Goal: Task Accomplishment & Management: Manage account settings

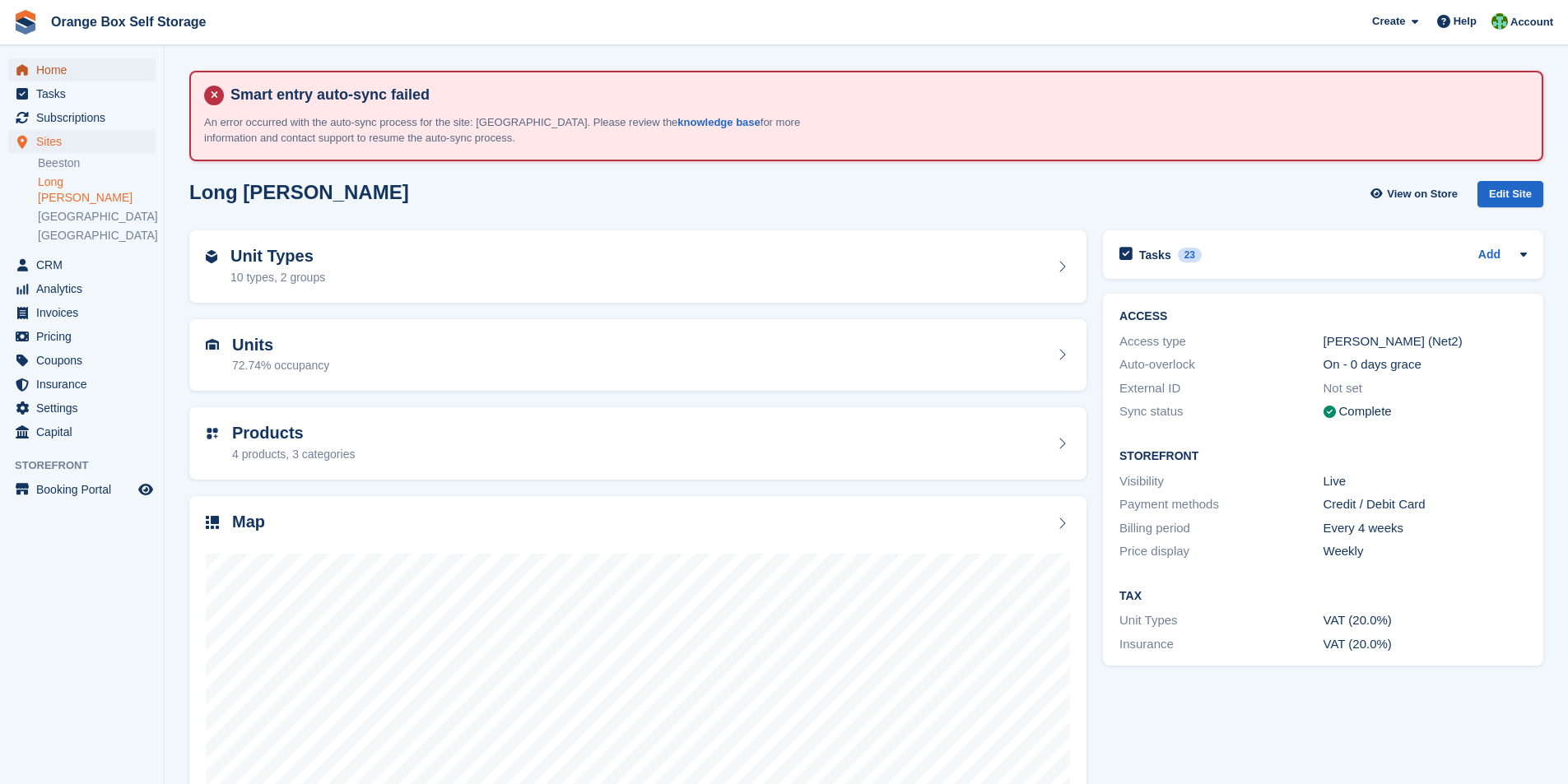
click at [53, 72] on span "Home" at bounding box center [85, 69] width 99 height 23
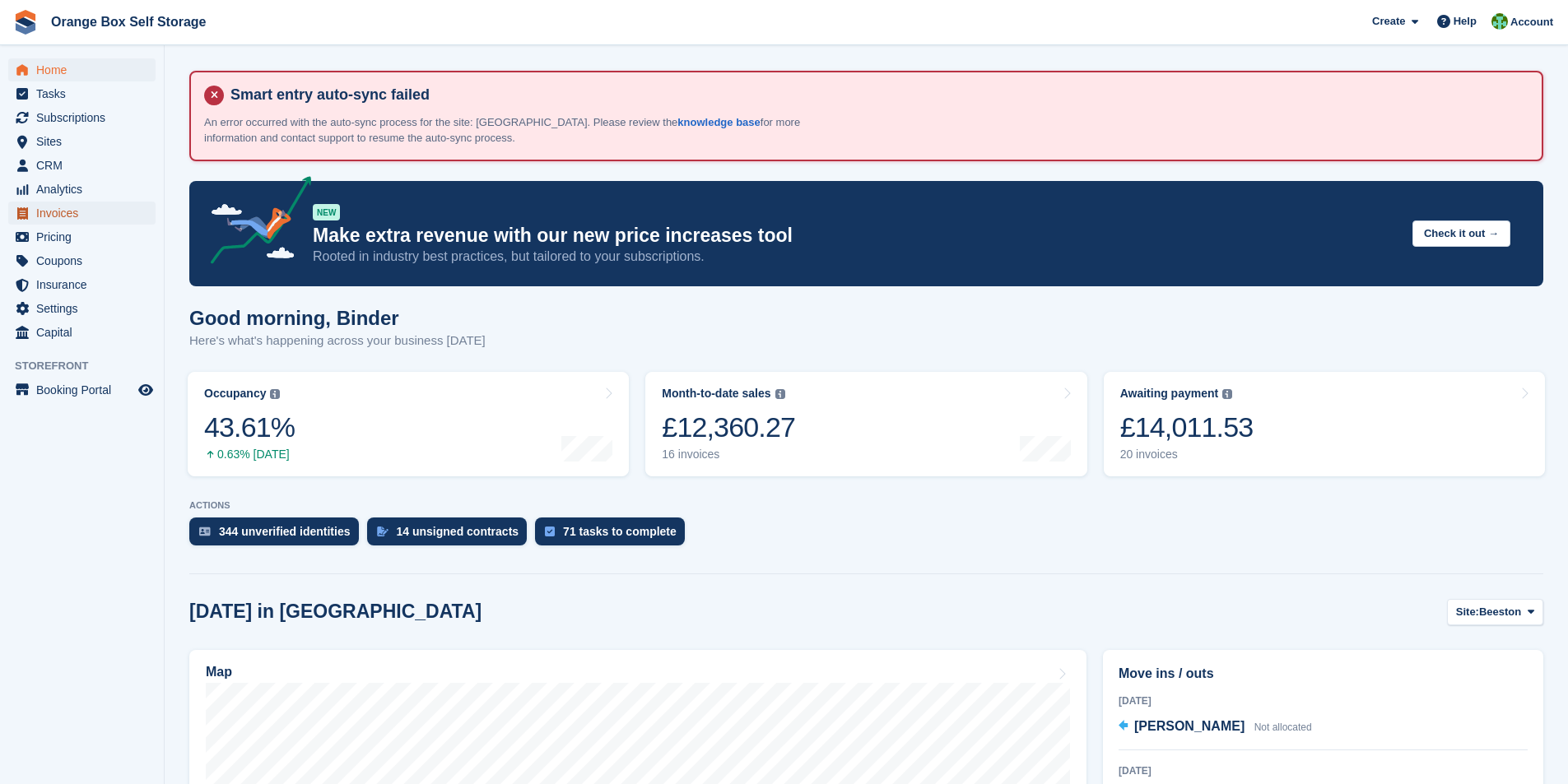
click at [65, 212] on span "Invoices" at bounding box center [85, 213] width 99 height 23
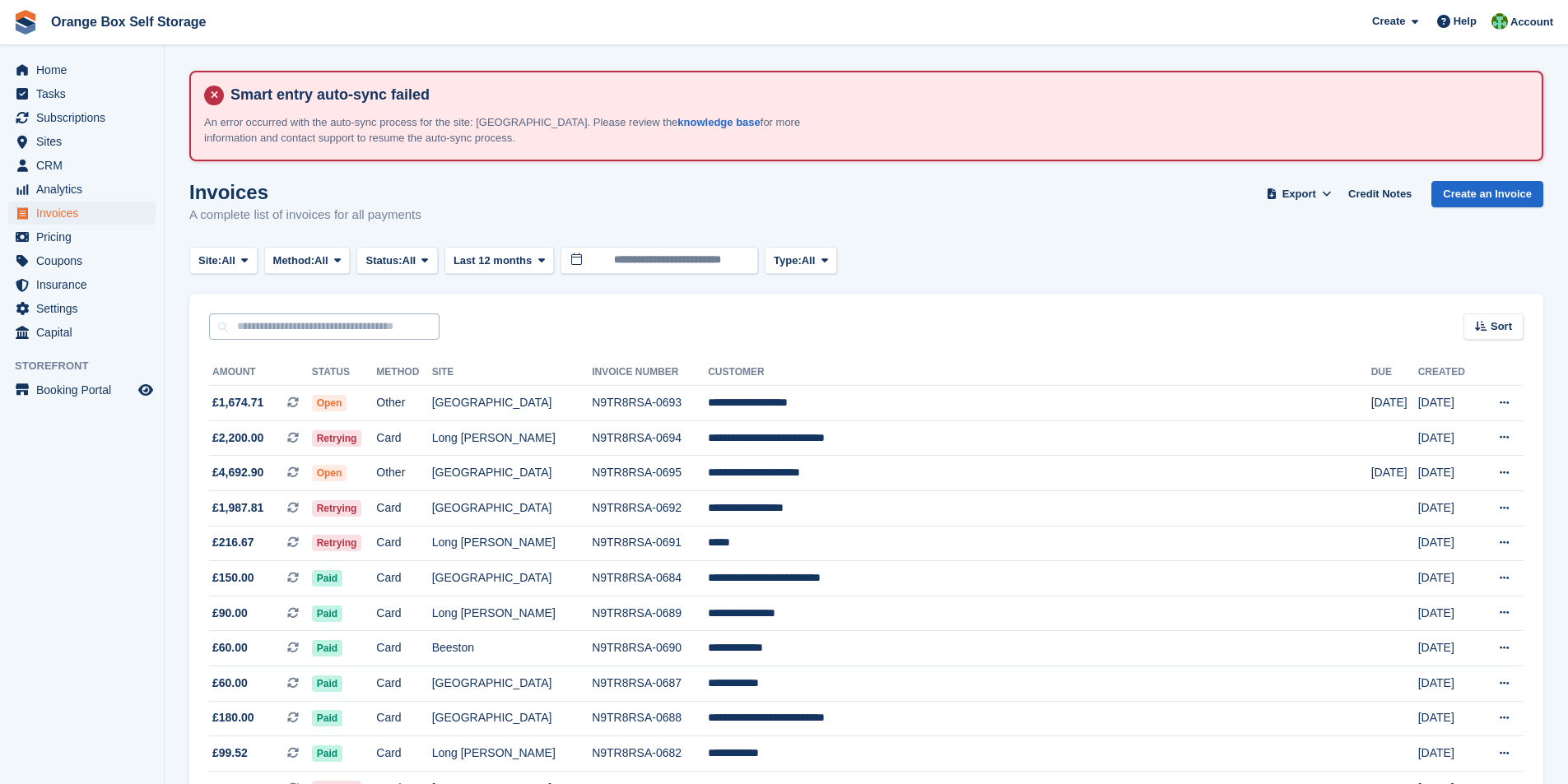
scroll to position [83, 0]
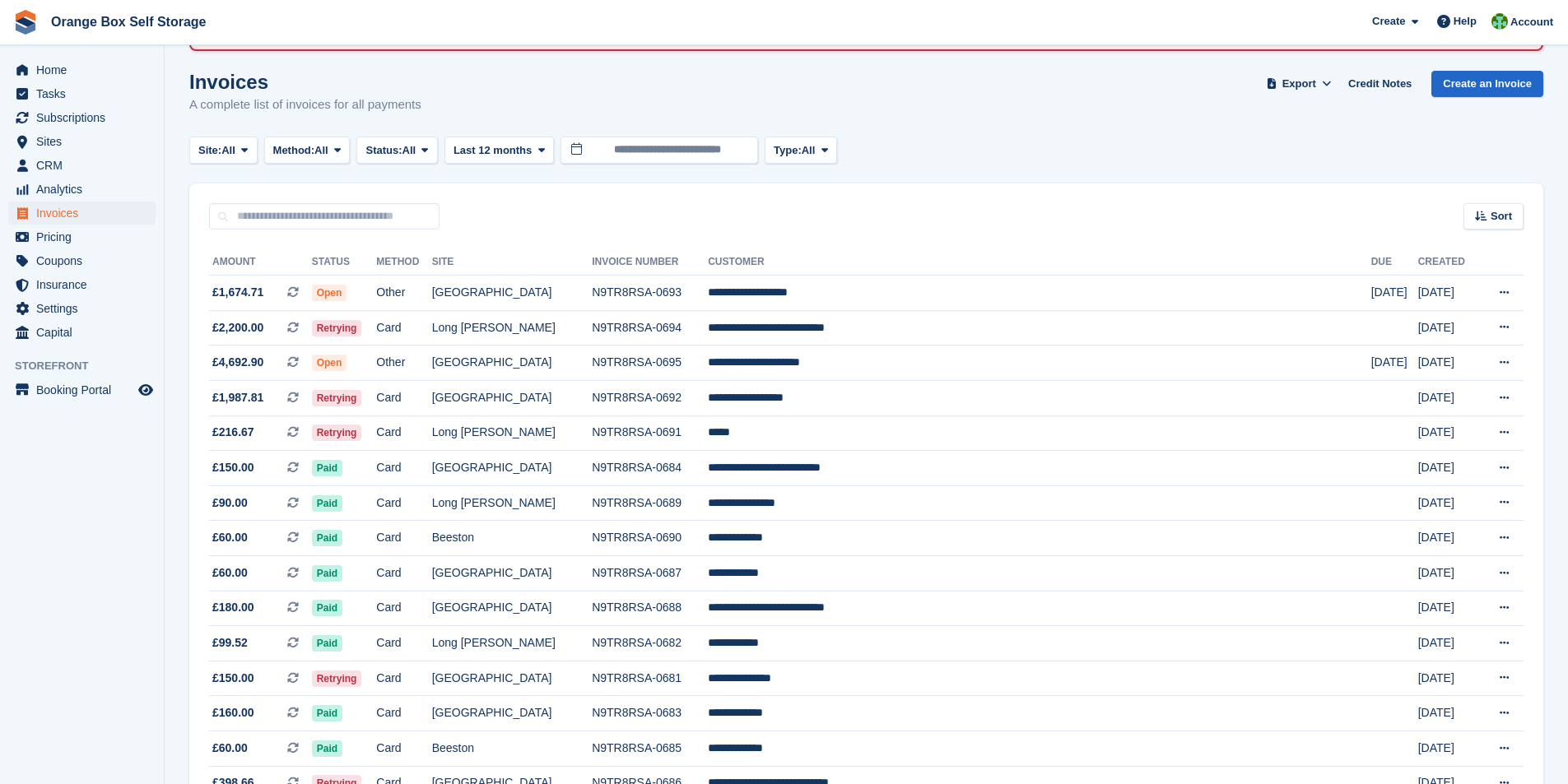
scroll to position [82, 0]
